Goal: Navigation & Orientation: Find specific page/section

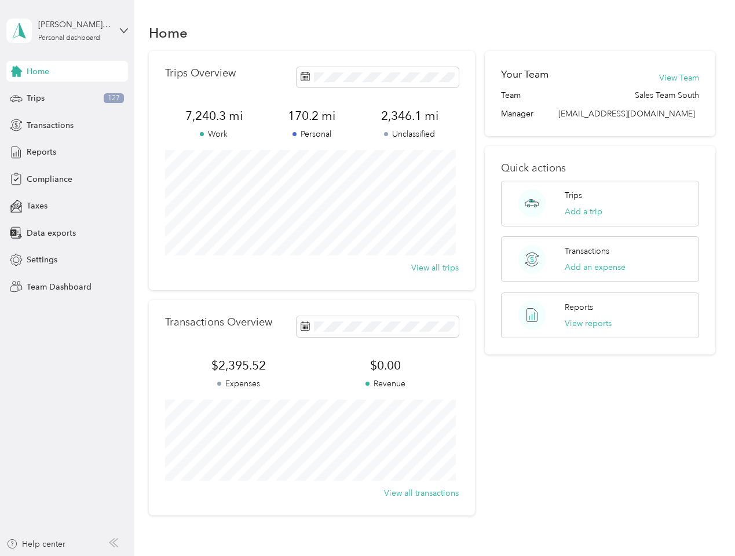
click at [367, 278] on div "Trips Overview 7,240.3 mi Work 170.2 mi Personal 2,346.1 mi Unclassified View a…" at bounding box center [312, 170] width 326 height 239
click at [67, 31] on div "[PERSON_NAME] White" at bounding box center [74, 25] width 72 height 12
click at [16, 71] on div "You’re signed in as [EMAIL_ADDRESS][DOMAIN_NAME] Team dashboard Personal dashbo…" at bounding box center [128, 101] width 244 height 118
click at [67, 98] on div "Trips 127" at bounding box center [67, 98] width 122 height 21
